Goal: Find specific page/section: Find specific page/section

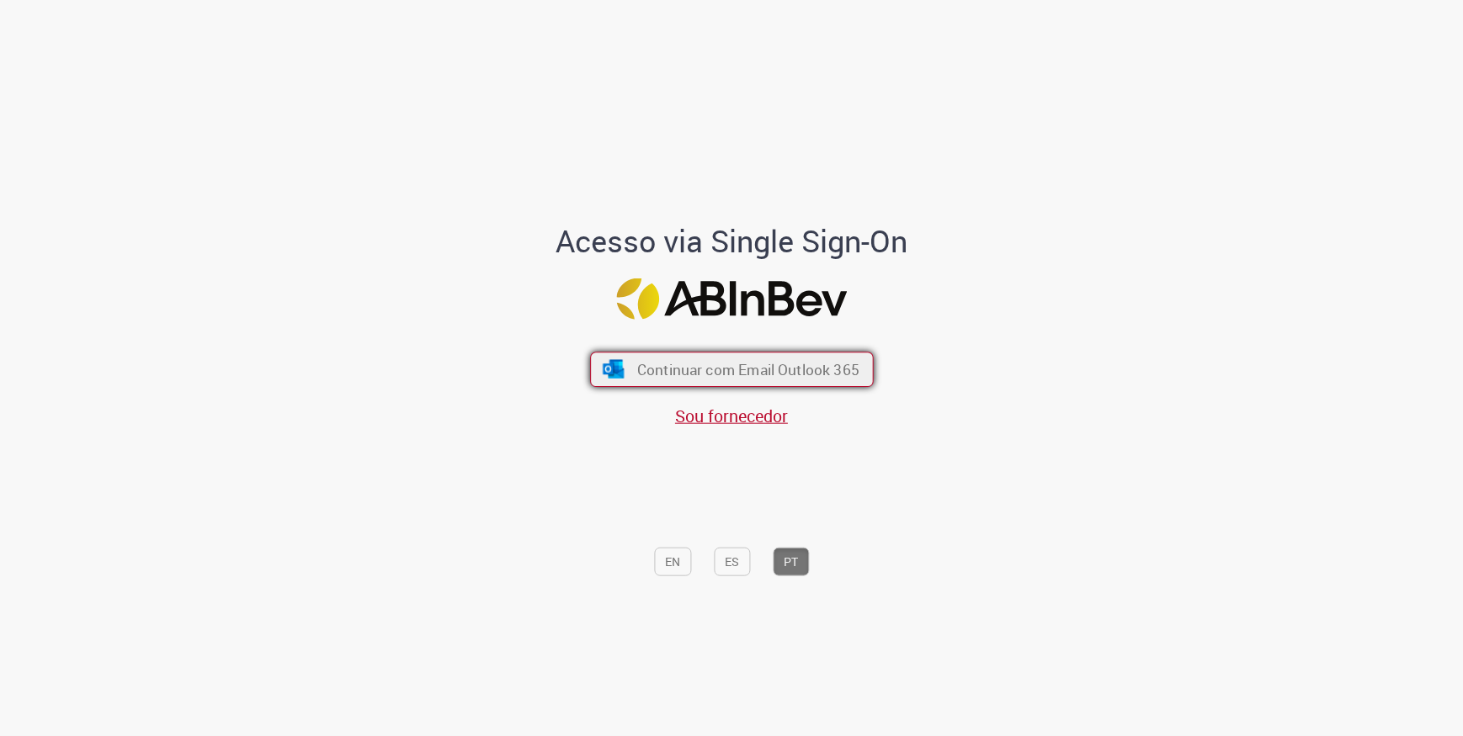
click at [789, 364] on span "Continuar com Email Outlook 365" at bounding box center [747, 368] width 222 height 19
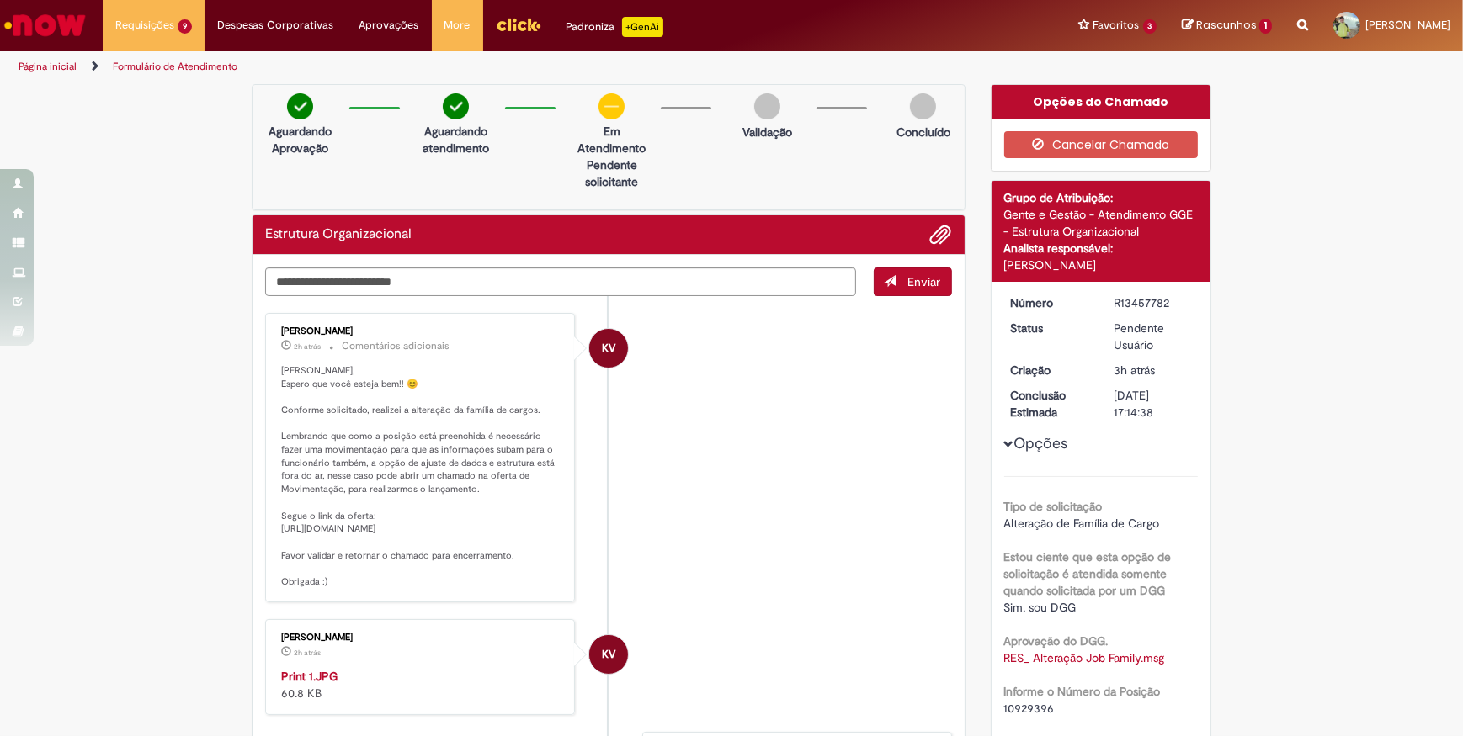
click at [64, 63] on link "Página inicial" at bounding box center [48, 66] width 58 height 13
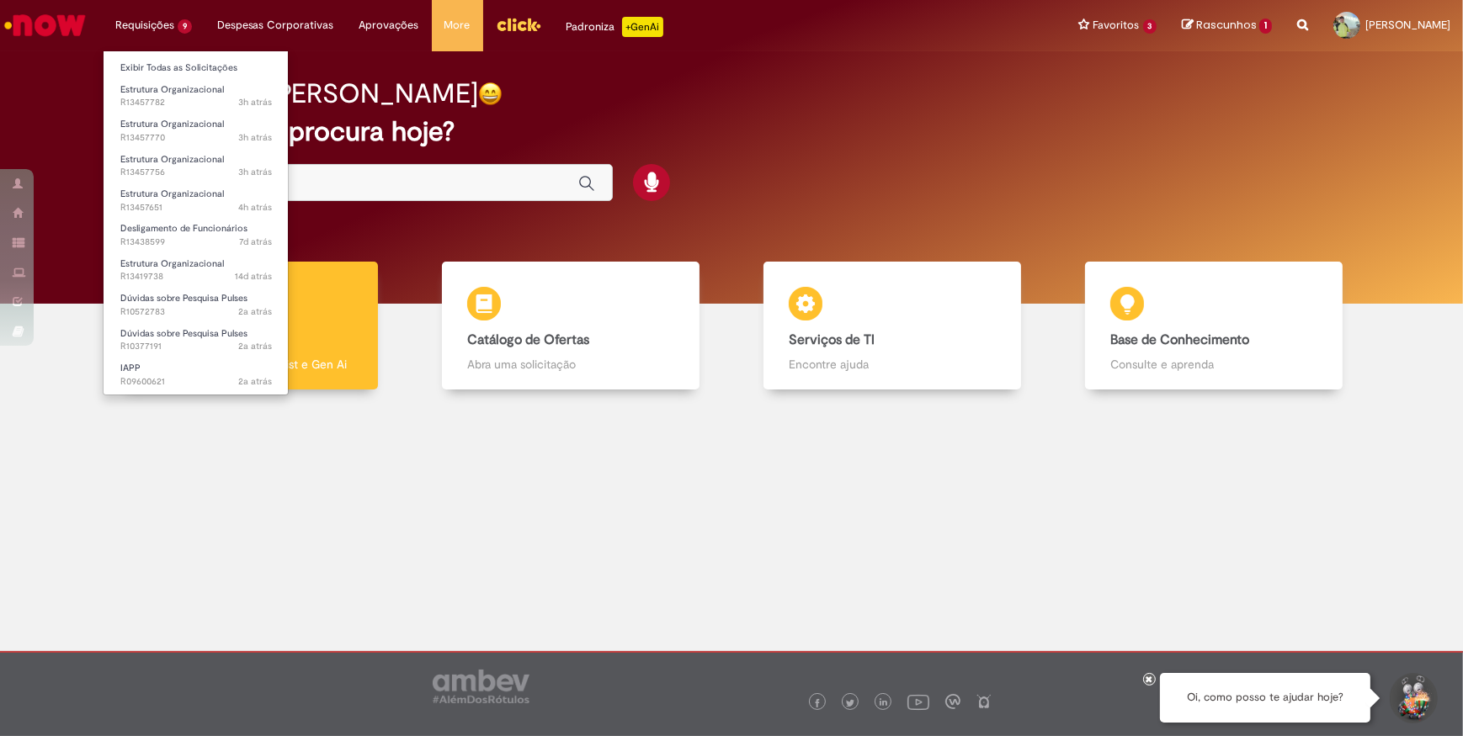
click at [167, 24] on li "Requisições 9 Exibir Todas as Solicitações Estrutura Organizacional 3h atrás 3 …" at bounding box center [154, 25] width 102 height 51
click at [168, 86] on span "Estrutura Organizacional" at bounding box center [172, 89] width 104 height 13
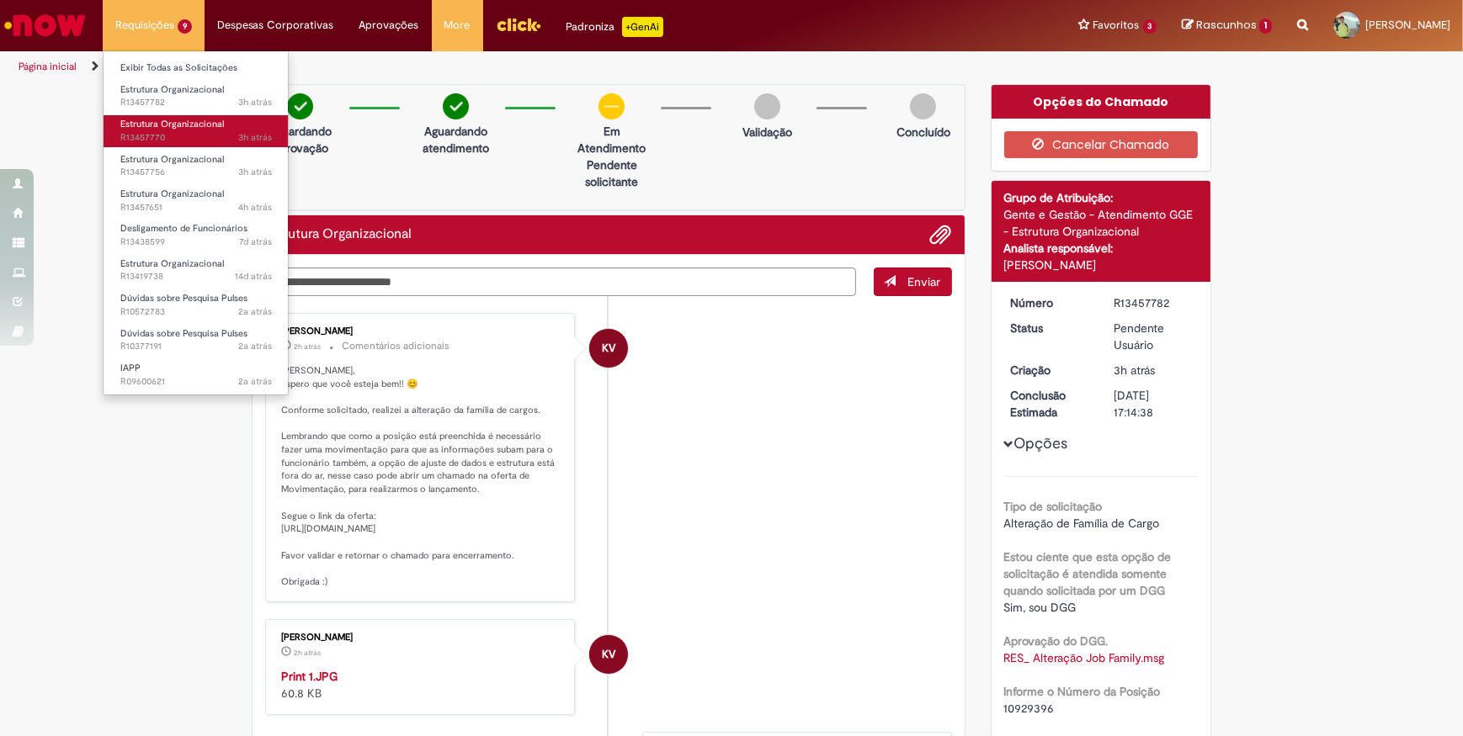
click at [176, 125] on span "Estrutura Organizacional" at bounding box center [172, 124] width 104 height 13
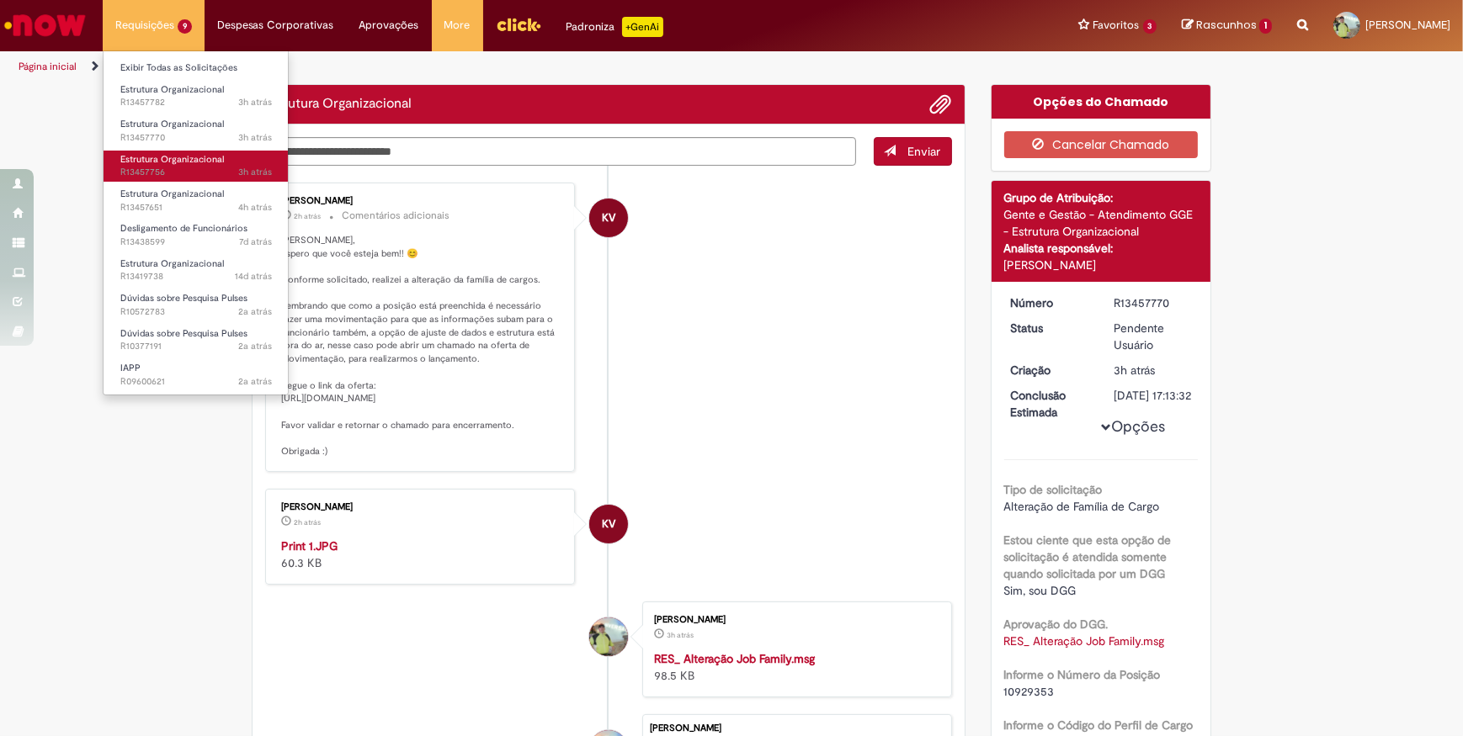
click at [177, 158] on span "Estrutura Organizacional" at bounding box center [172, 159] width 104 height 13
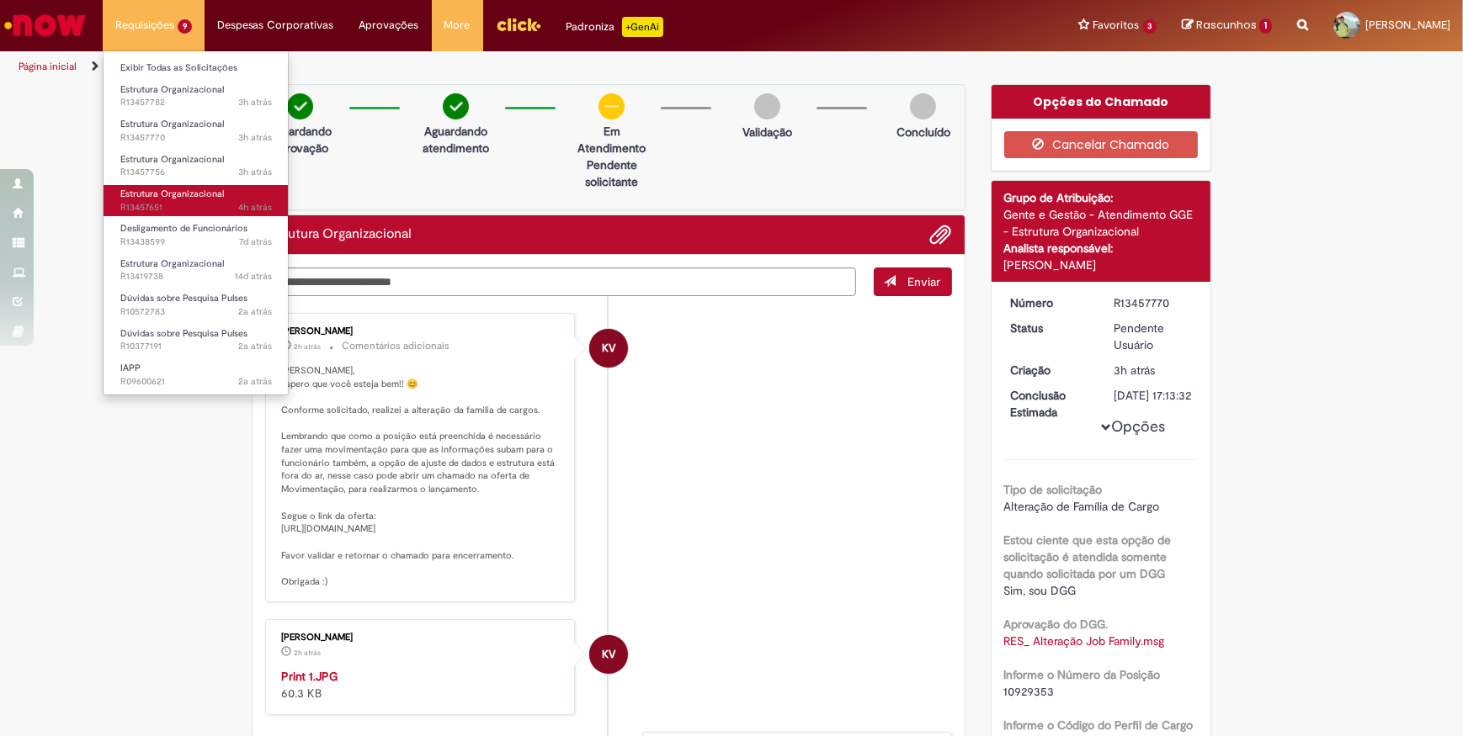
click at [191, 194] on span "Estrutura Organizacional" at bounding box center [172, 194] width 104 height 13
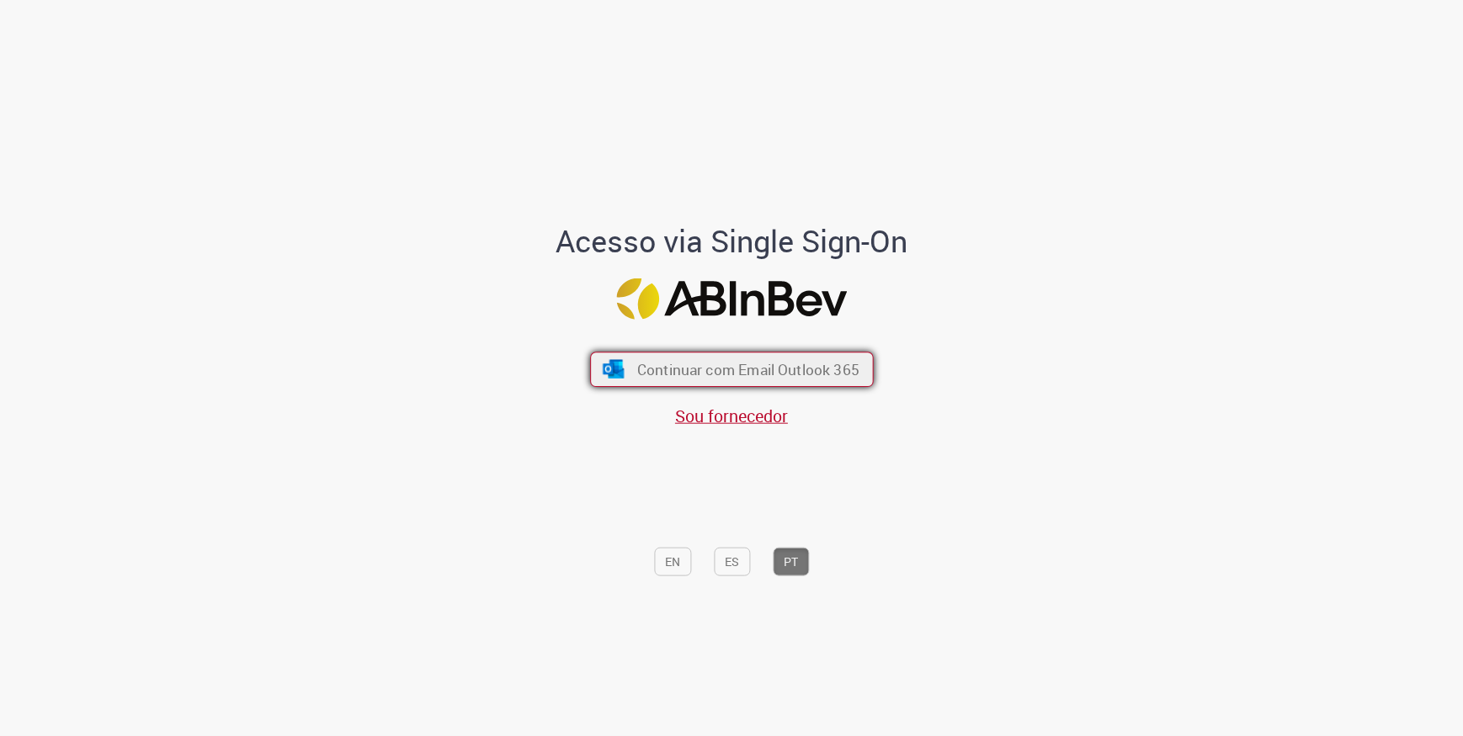
click at [753, 356] on button "Continuar com Email Outlook 365" at bounding box center [732, 369] width 284 height 35
